Goal: Transaction & Acquisition: Purchase product/service

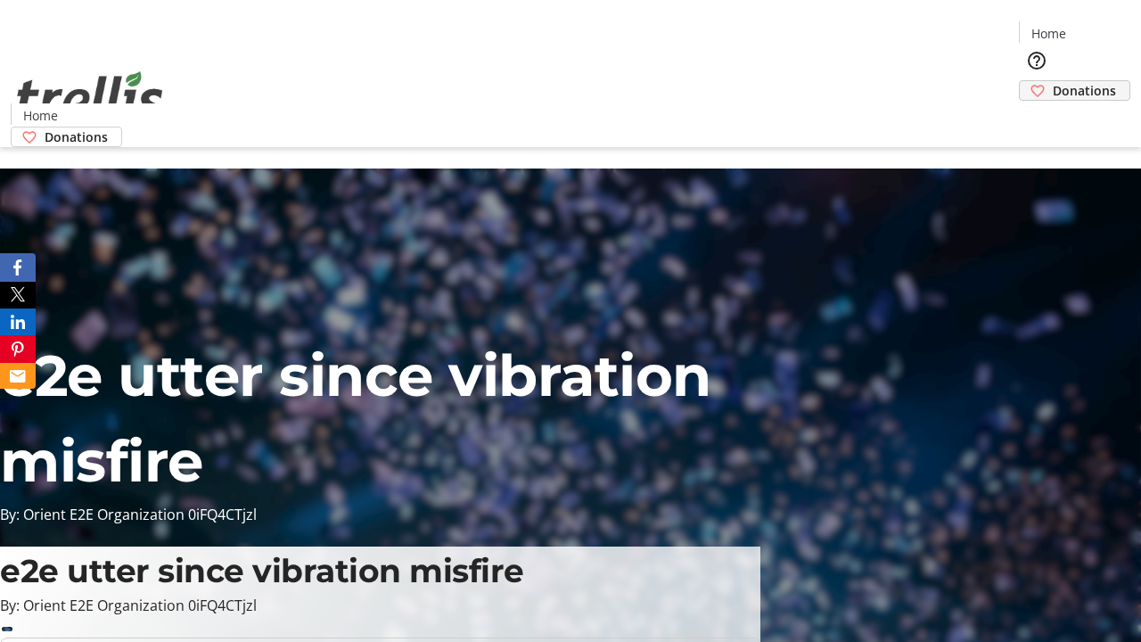
click at [1053, 81] on span "Donations" at bounding box center [1084, 90] width 63 height 19
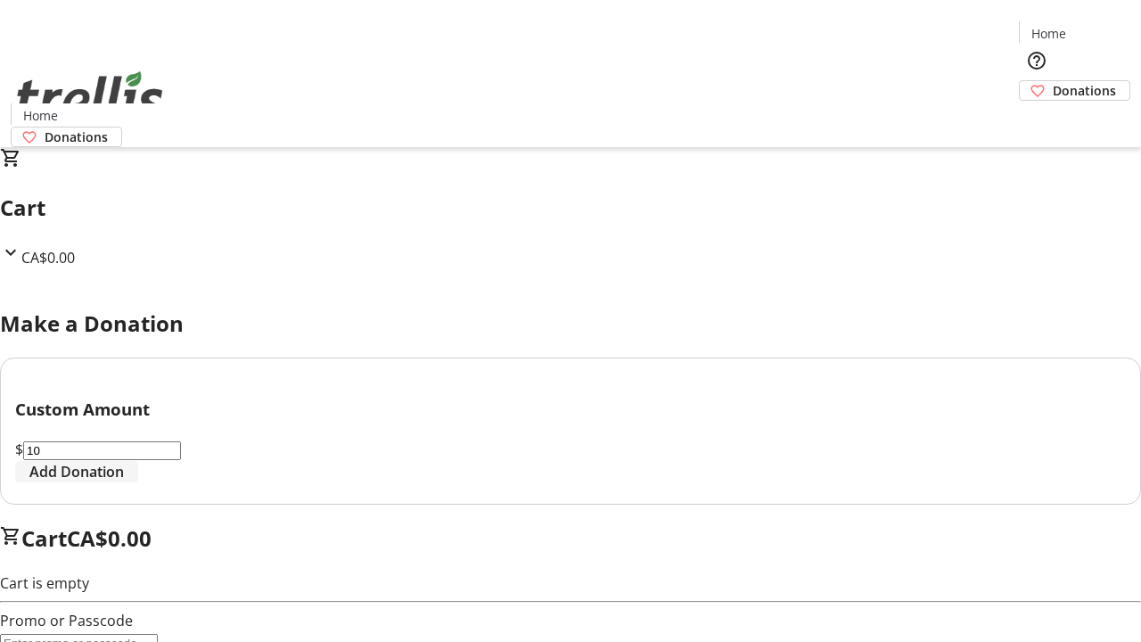
click at [124, 482] on span "Add Donation" at bounding box center [76, 471] width 95 height 21
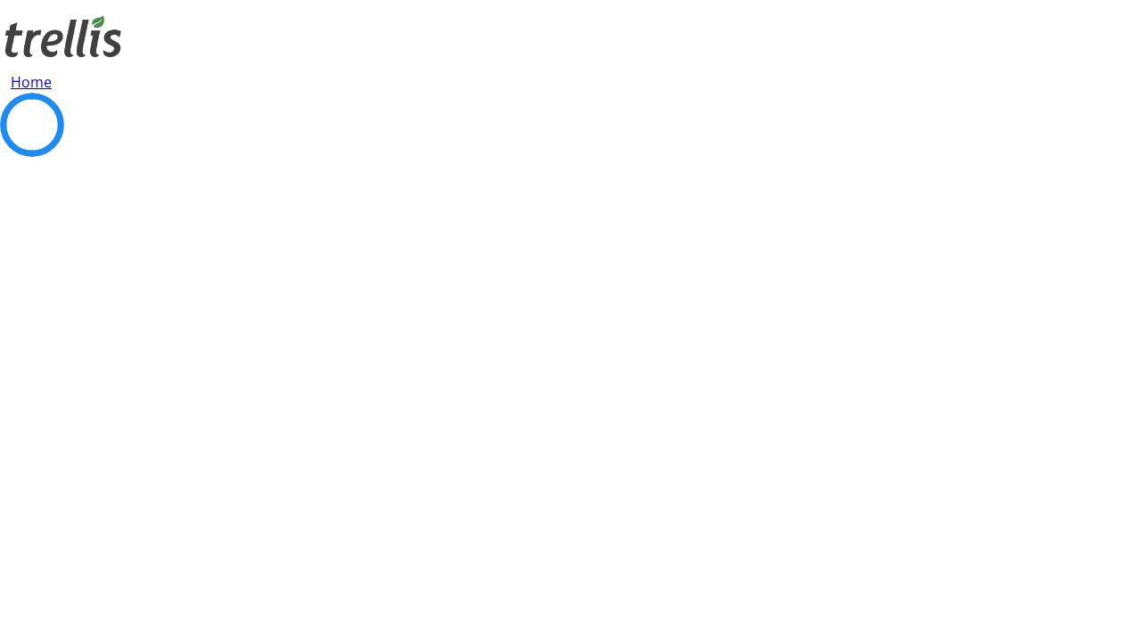
select select "CA"
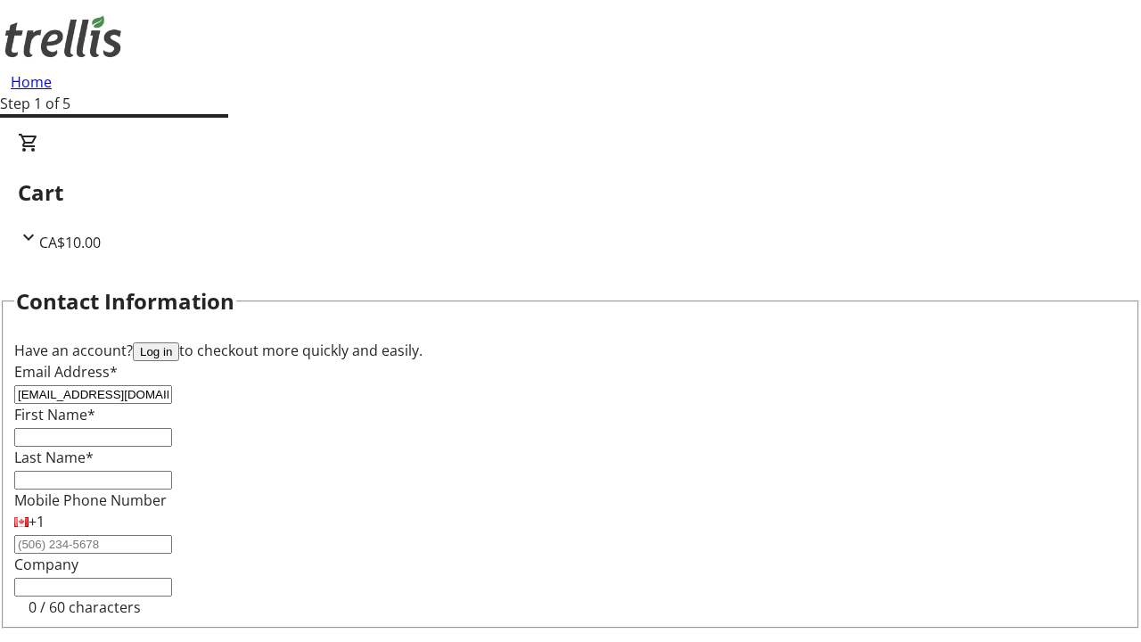
type input "[EMAIL_ADDRESS][DOMAIN_NAME]"
type input "Unique"
type input "[PERSON_NAME]"
type input "[STREET_ADDRESS][PERSON_NAME]"
type input "Kelowna"
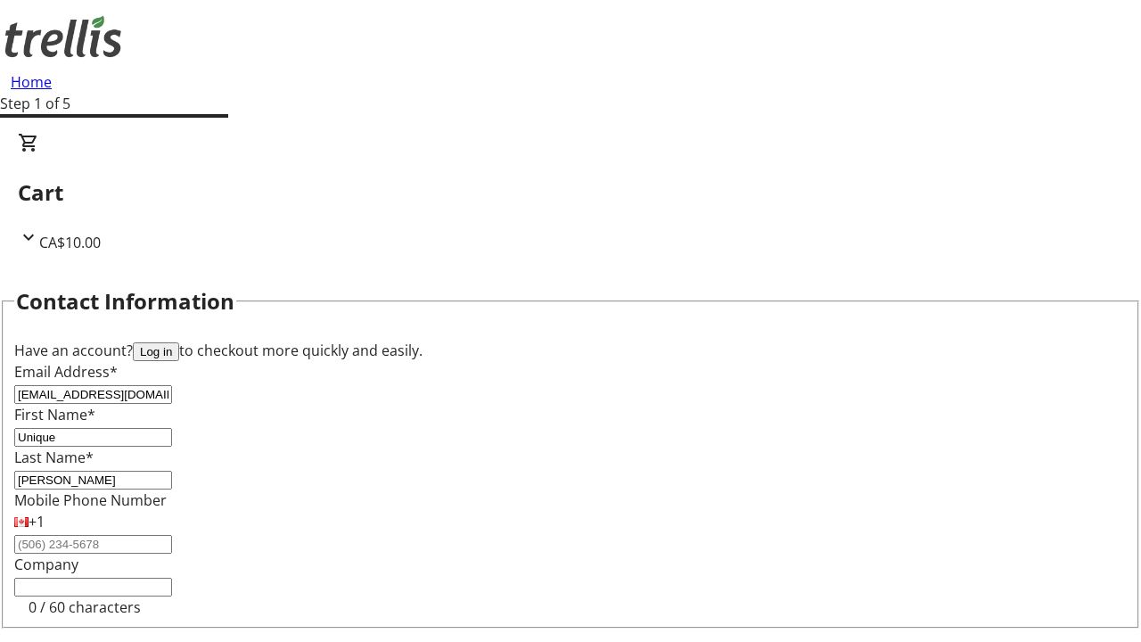
select select "BC"
type input "Kelowna"
type input "V1Y 0C2"
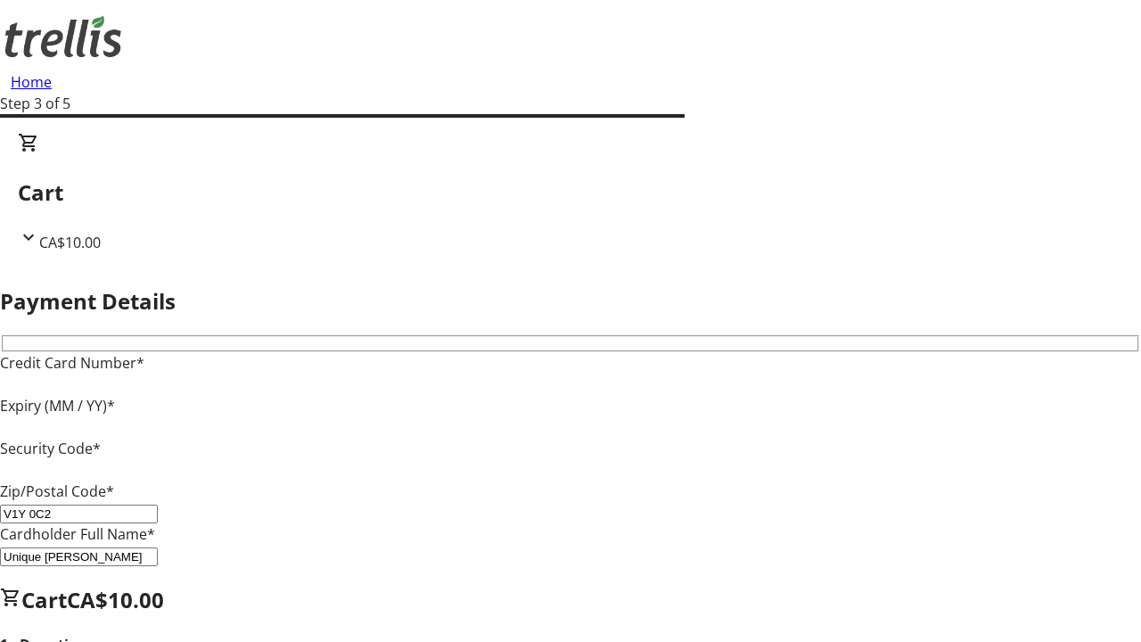
type input "V1Y 0C2"
